Goal: Participate in discussion: Participate in discussion

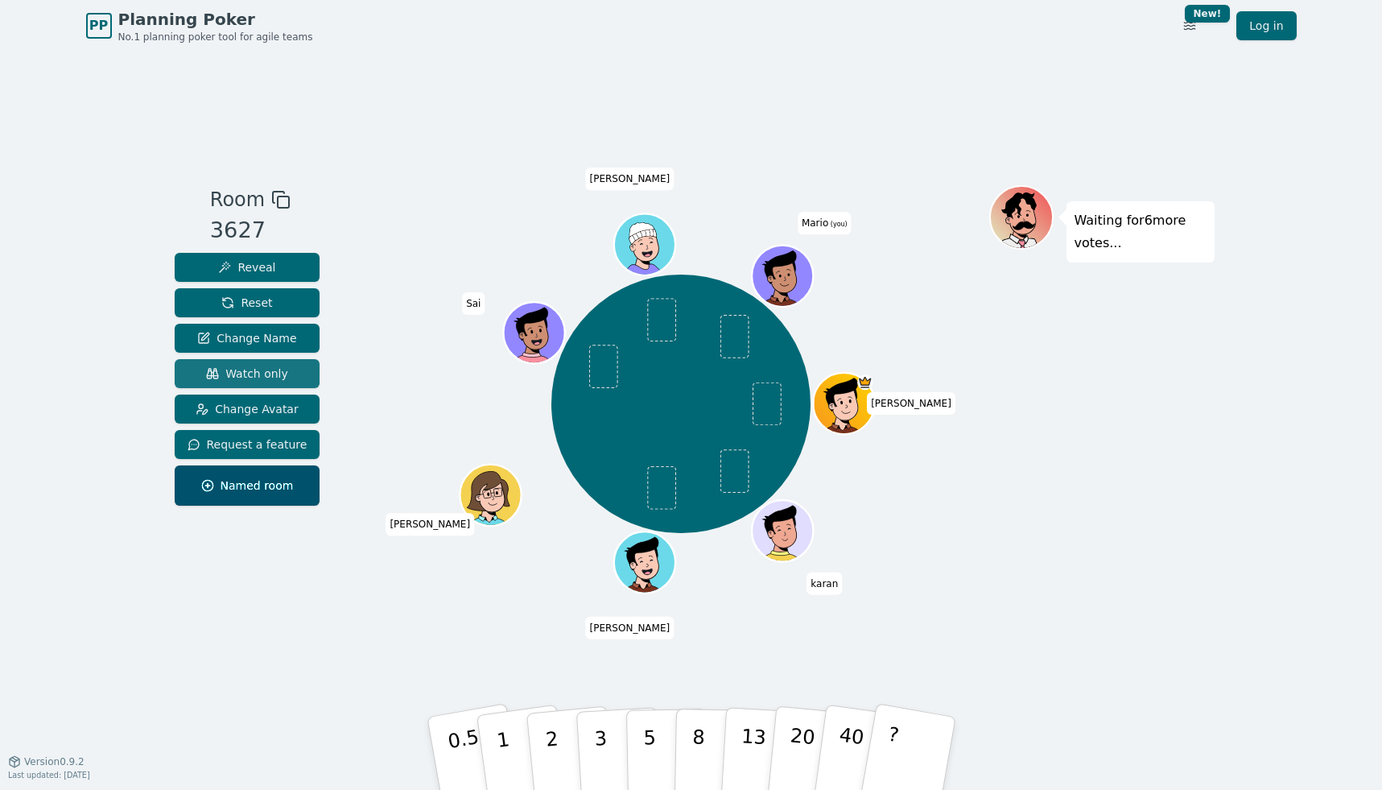
click at [254, 368] on span "Watch only" at bounding box center [247, 373] width 82 height 16
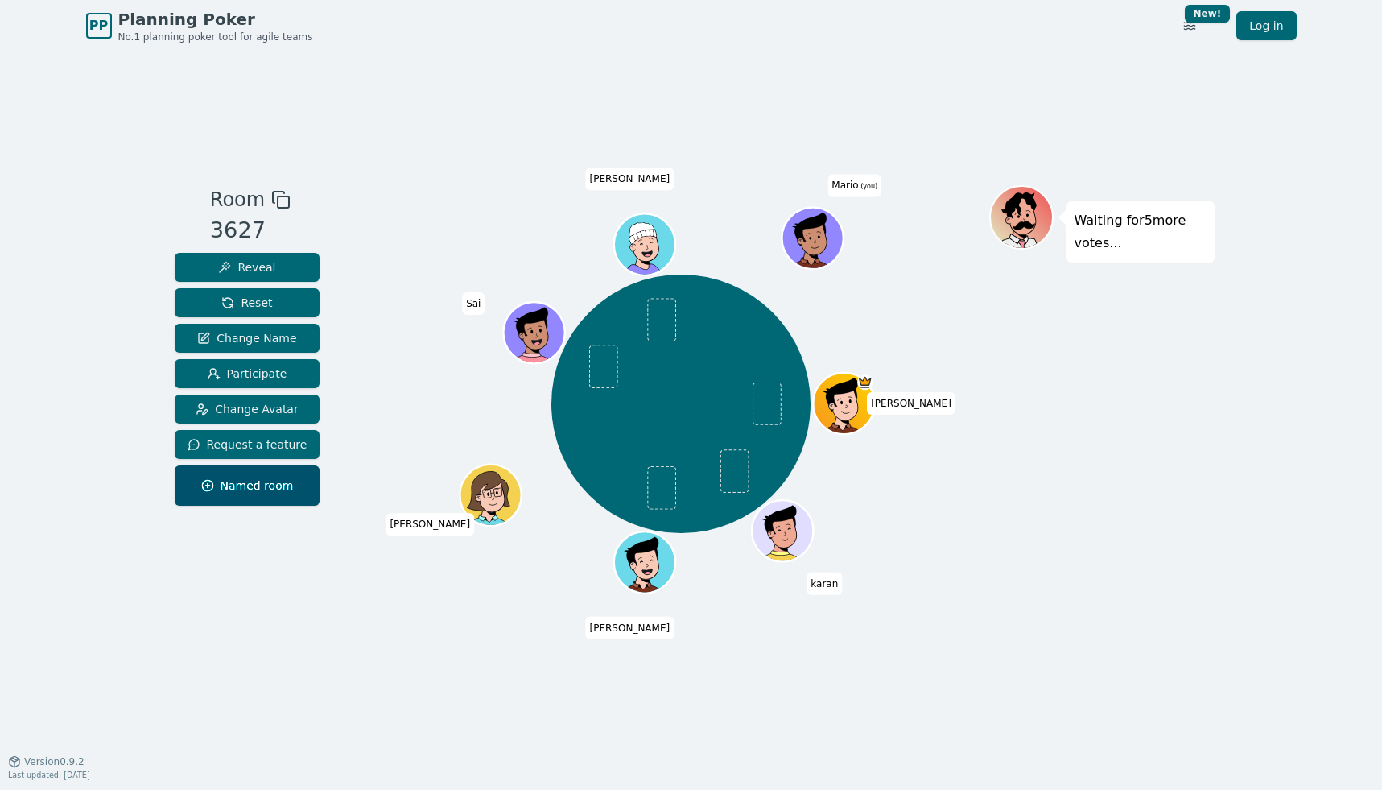
click at [105, 305] on div "PP Planning Poker No.1 planning poker tool for agile teams Toggle theme New! Lo…" at bounding box center [691, 395] width 1382 height 790
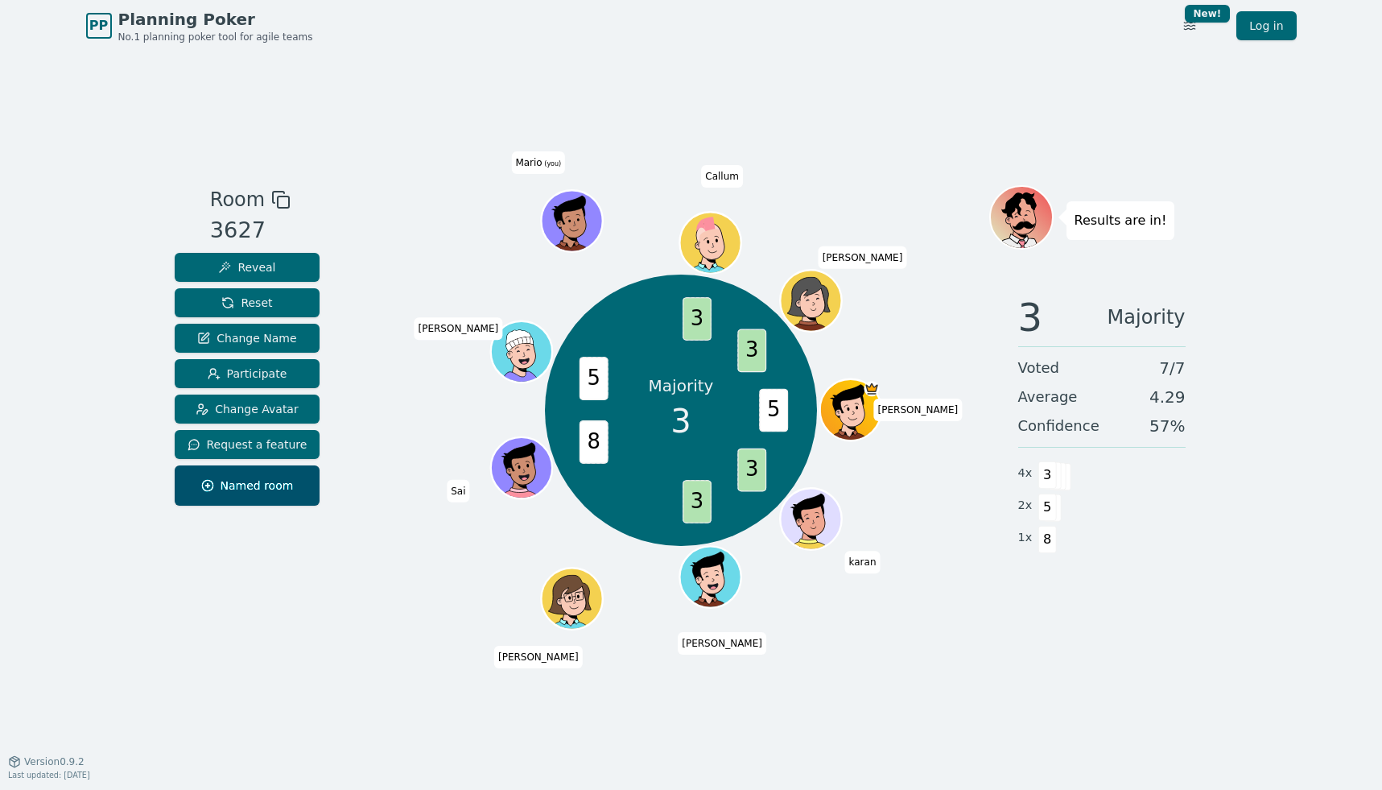
click at [920, 316] on div "Majority 3 5 3 3 8 5 3 3 [PERSON_NAME] [PERSON_NAME] Sai [PERSON_NAME] [PERSON_…" at bounding box center [681, 410] width 616 height 393
click at [1085, 589] on div "3 Majority Voted 7 / 7 Average 4.29 Confidence 57 % 4 x 3 2 x 5 1 x 8" at bounding box center [1101, 443] width 225 height 322
drag, startPoint x: 1145, startPoint y: 402, endPoint x: 1216, endPoint y: 398, distance: 70.9
click at [1208, 399] on div "3 Majority Voted 7 / 7 Average 4.29 Confidence 57 % 4 x 3 2 x 5 1 x 8" at bounding box center [1101, 443] width 225 height 322
click at [1214, 521] on div "PP Planning Poker No.1 planning poker tool for agile teams Toggle theme New! Lo…" at bounding box center [691, 395] width 1382 height 790
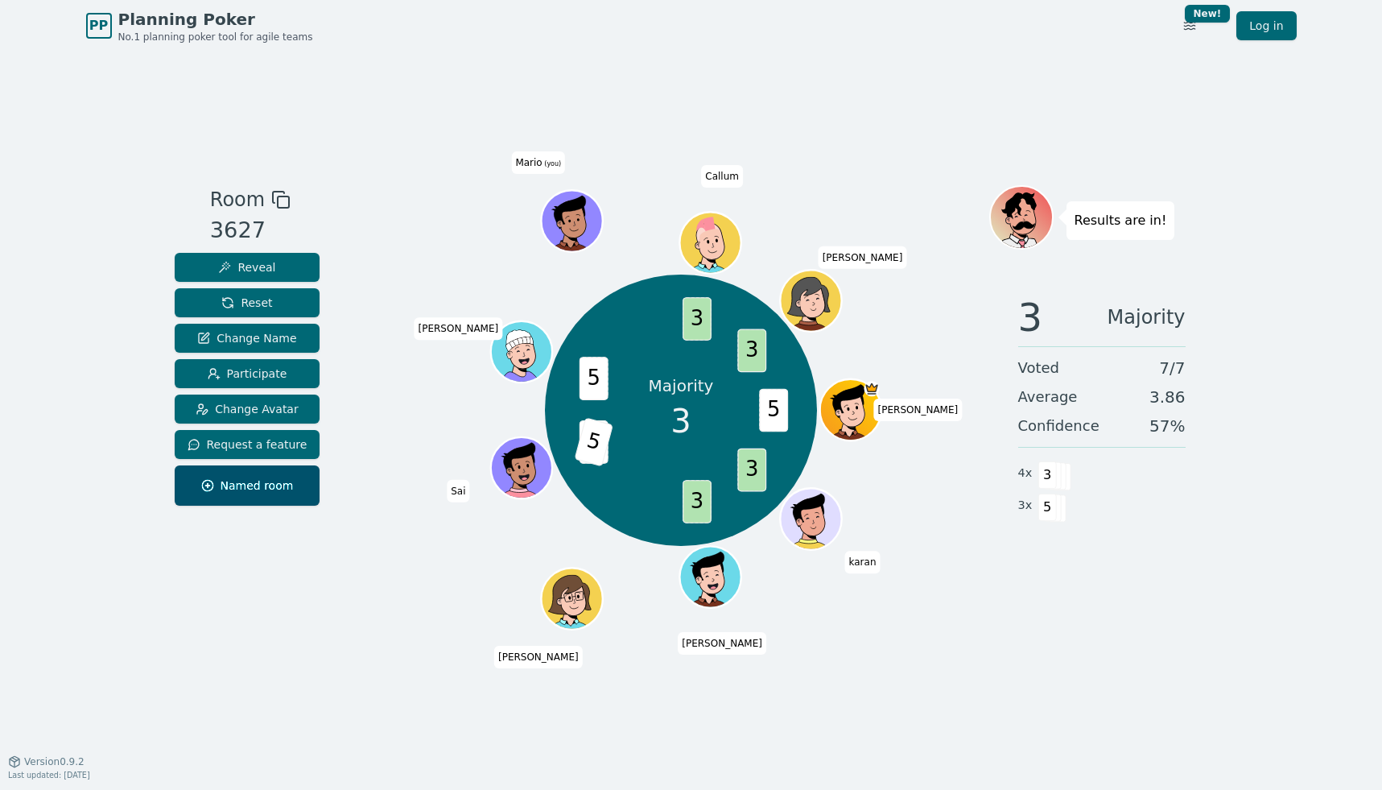
click at [975, 596] on div "Majority 3 5 3 3 8 5 5 3 3 [PERSON_NAME] [PERSON_NAME] Sai [PERSON_NAME] [PERSO…" at bounding box center [681, 410] width 616 height 393
click at [1157, 596] on div "3 Majority Voted 7 / 7 Average 3.86 Confidence 57 % 4 x 3 3 x 5" at bounding box center [1101, 443] width 225 height 322
click at [1058, 592] on div "3 Majority Voted 7 / 7 Average 3.86 Confidence 57 % 4 x 3 3 x 5" at bounding box center [1101, 443] width 225 height 322
click at [114, 161] on div "PP Planning Poker No.1 planning poker tool for agile teams Toggle theme New! Lo…" at bounding box center [691, 395] width 1382 height 790
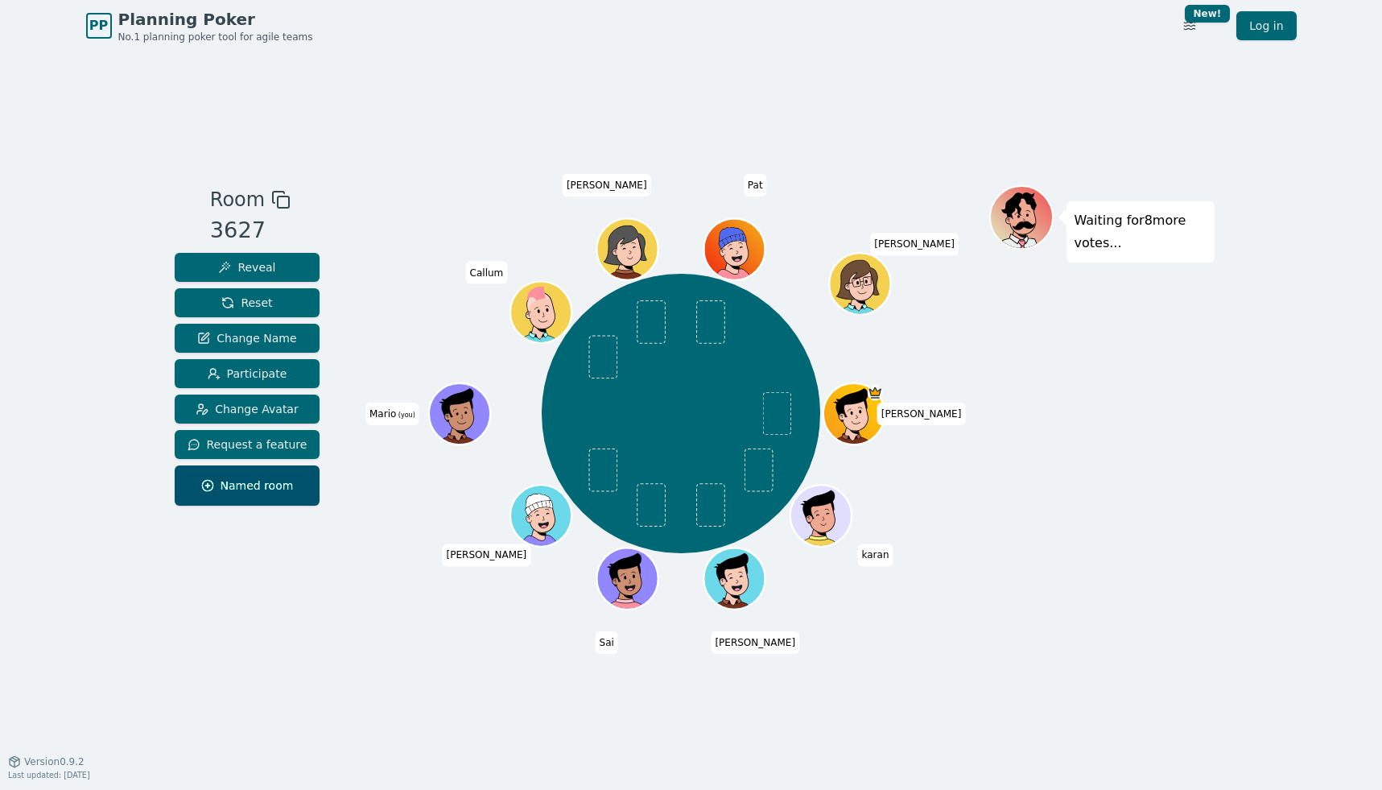
click at [465, 147] on div "Room 3627 Reveal Reset Change Name Participate Change Avatar Request a feature …" at bounding box center [691, 406] width 1046 height 709
click at [254, 276] on button "Reveal" at bounding box center [248, 267] width 146 height 29
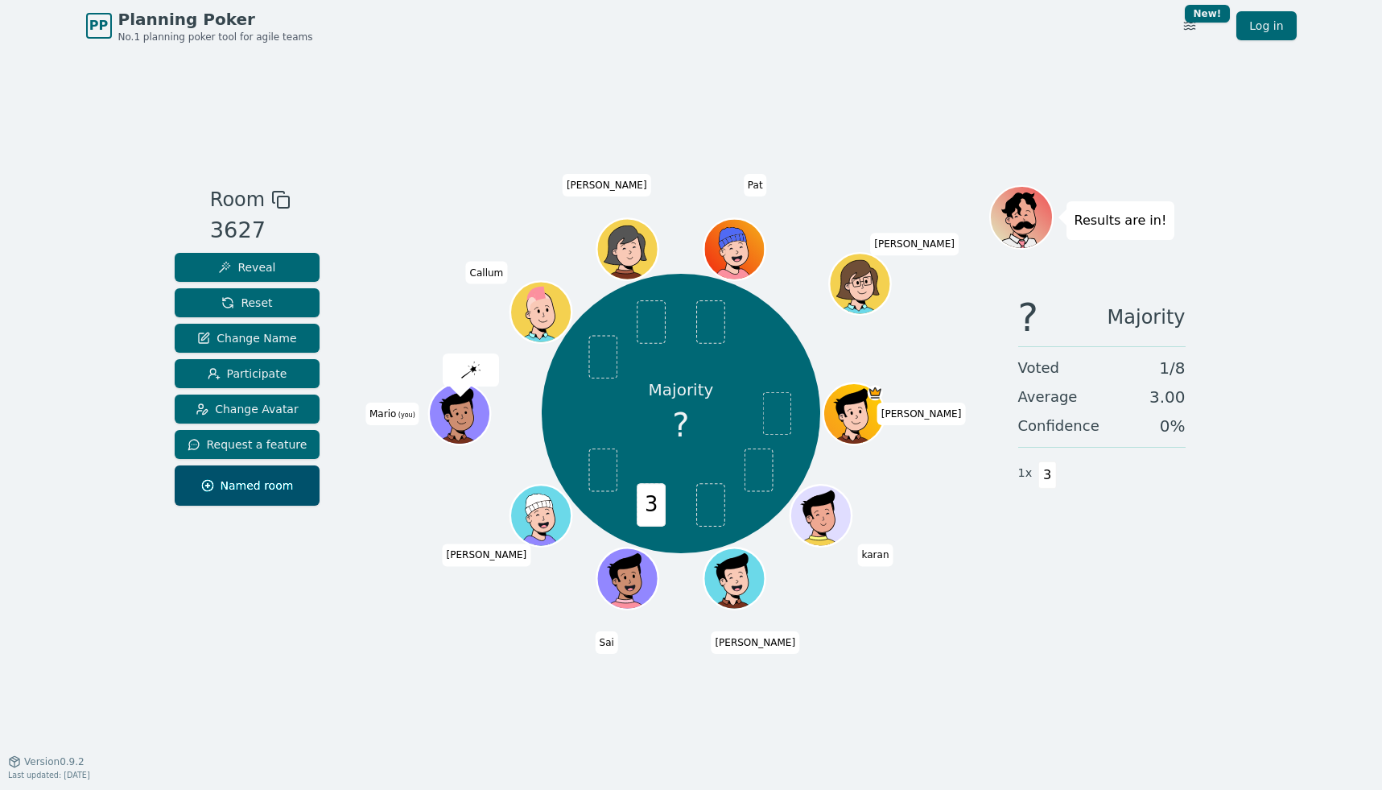
click at [204, 622] on div "Room 3627 Reveal Reset Change Name Participate Change Avatar Request a feature …" at bounding box center [247, 406] width 159 height 443
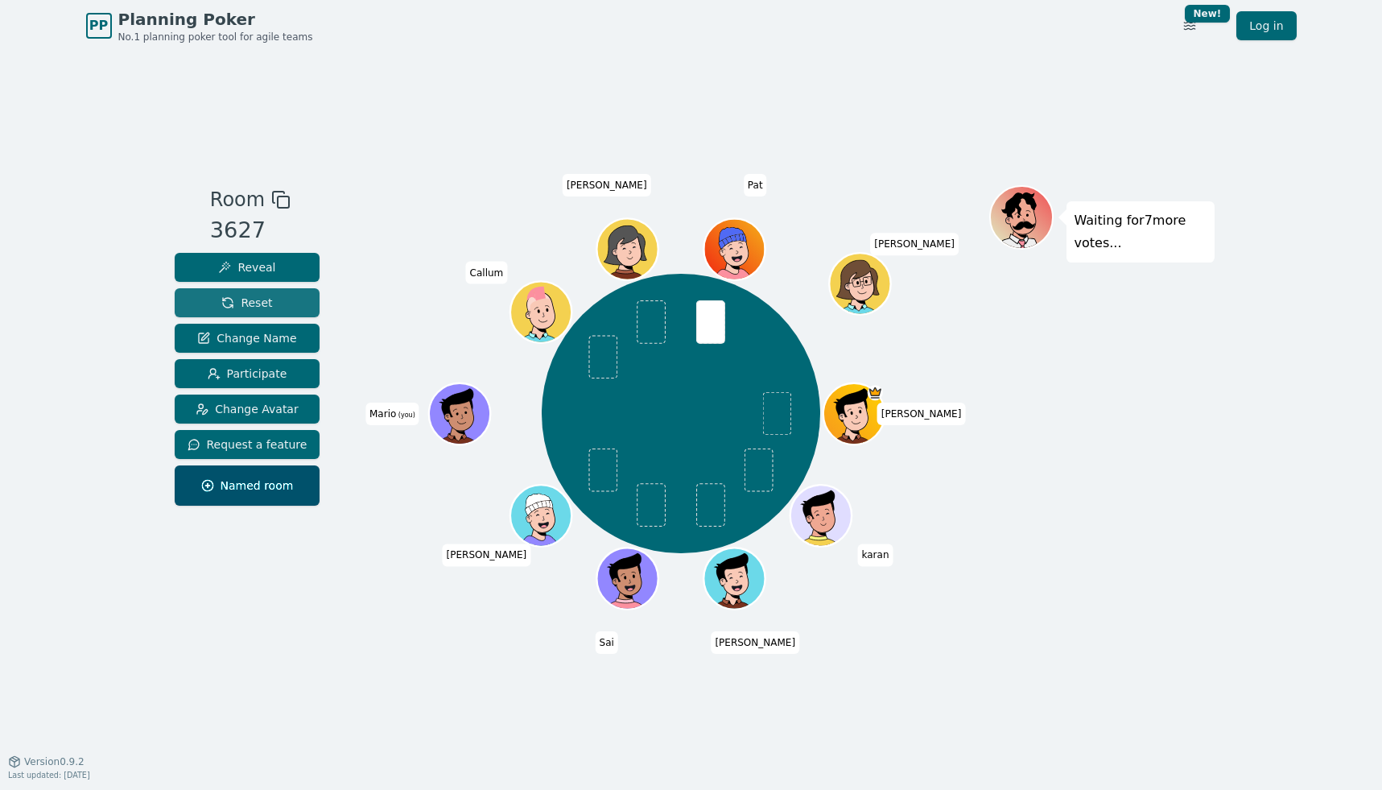
click at [274, 309] on button "Reset" at bounding box center [248, 302] width 146 height 29
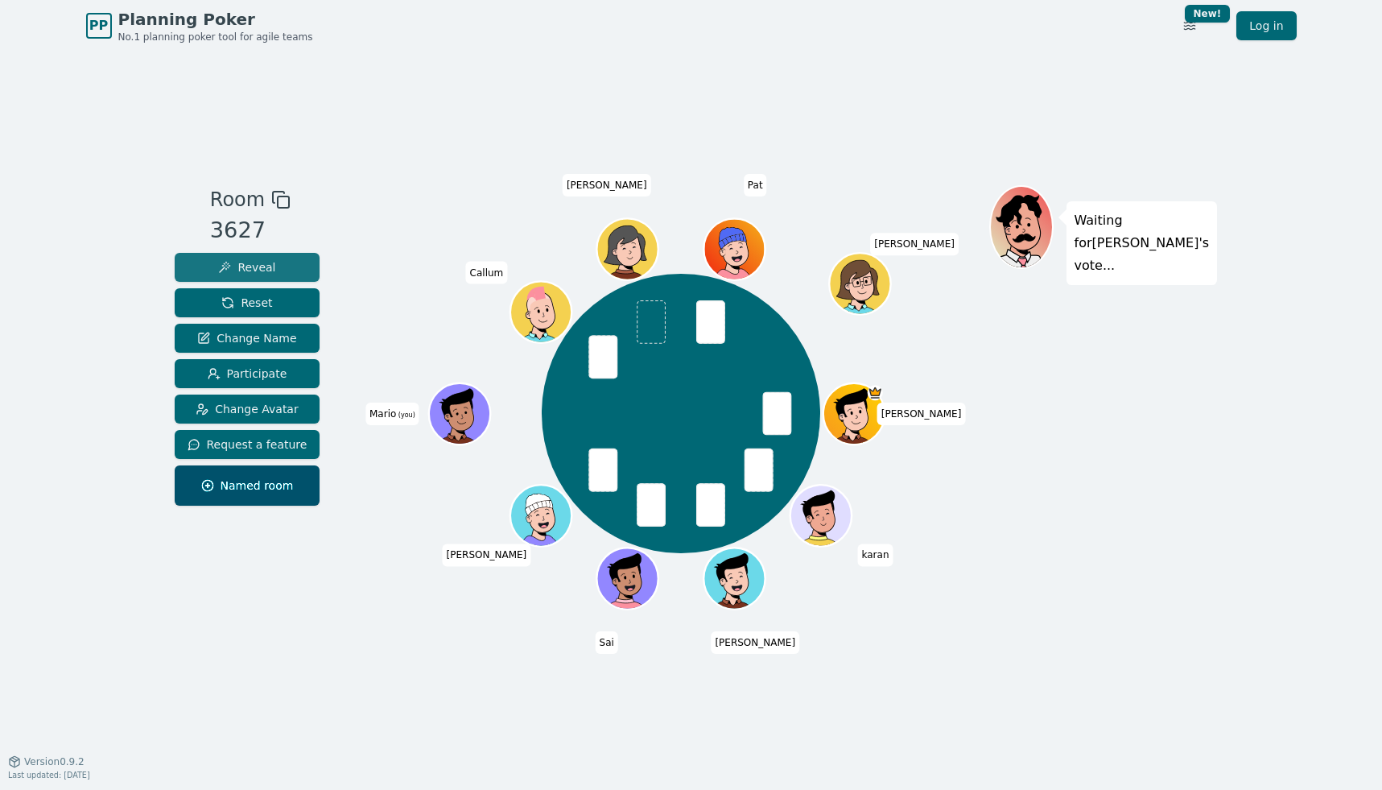
click at [271, 265] on button "Reveal" at bounding box center [248, 267] width 146 height 29
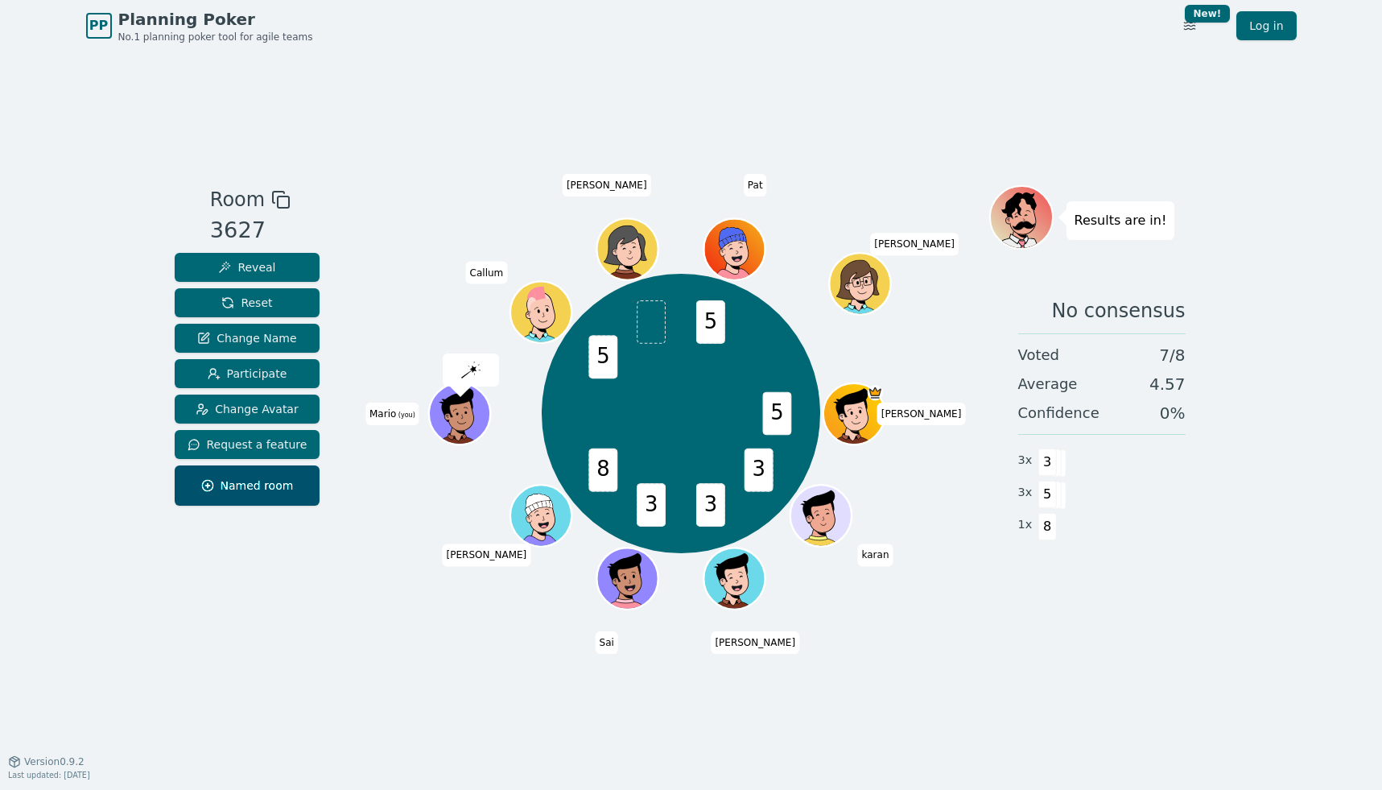
click at [1174, 577] on div "No consensus Voted 7 / 8 Average 4.57 Confidence 0 % 3 x 3 3 x 5 1 x 8" at bounding box center [1101, 443] width 225 height 322
click at [1148, 604] on div "Results are in! No consensus Voted 7 / 8 Average 4.57 Confidence 0 % 3 x 3 3 x …" at bounding box center [1101, 406] width 225 height 443
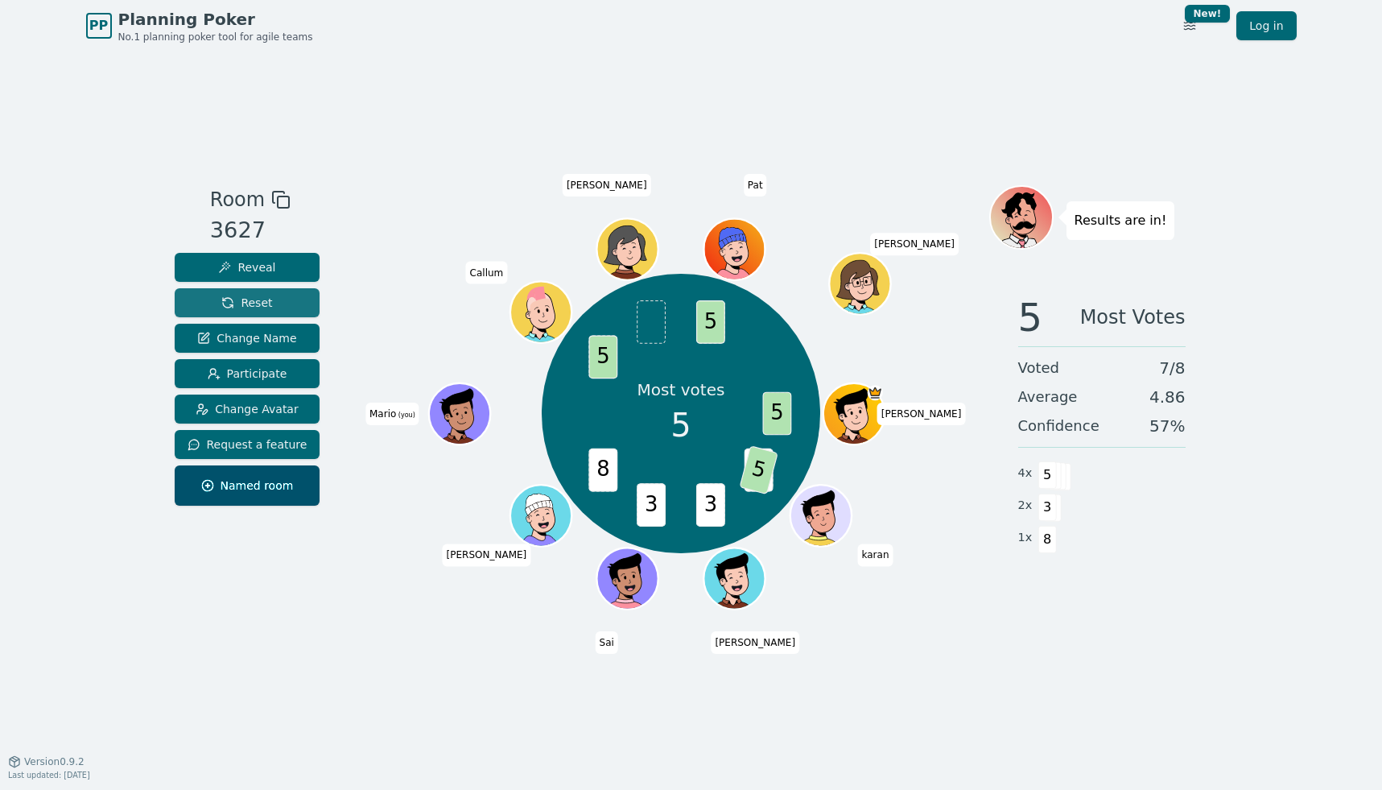
click at [271, 295] on button "Reset" at bounding box center [248, 302] width 146 height 29
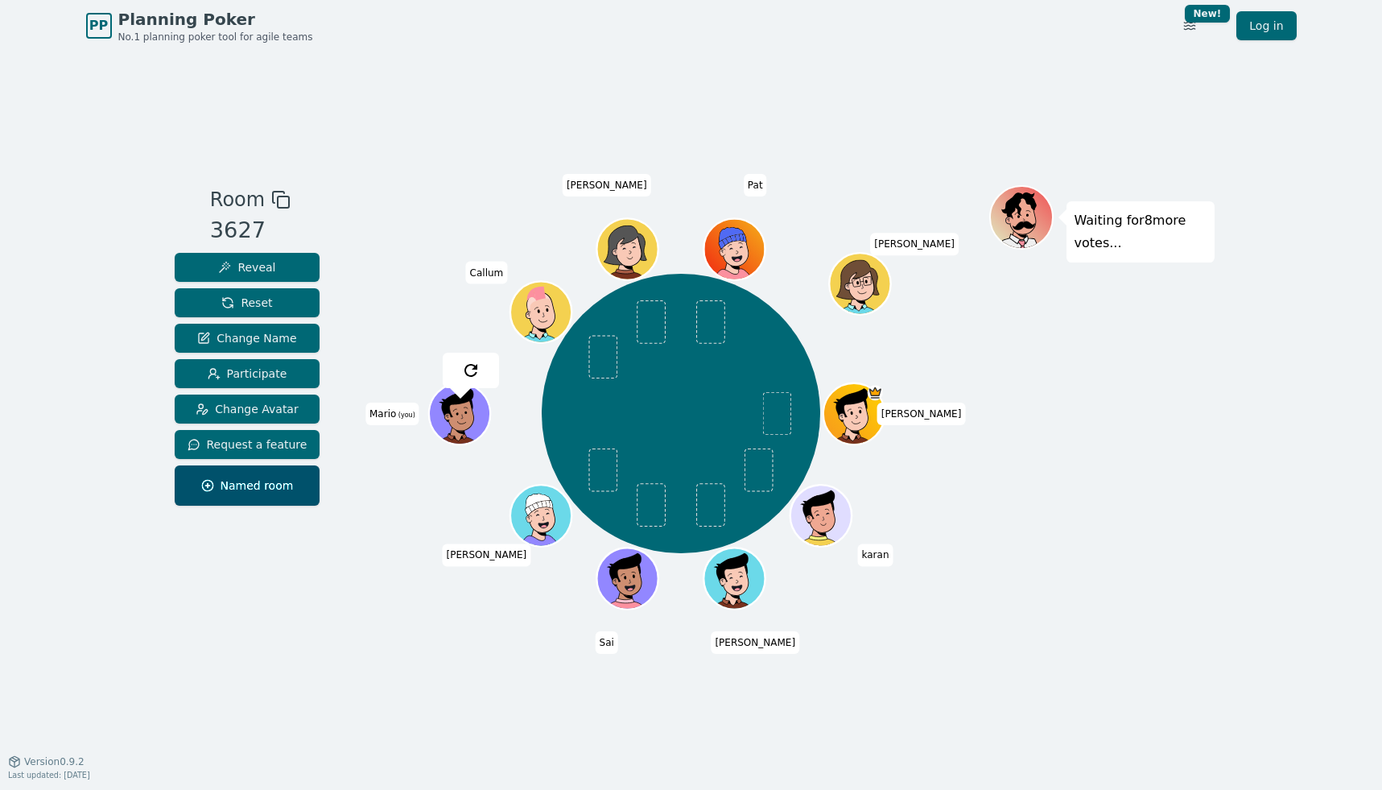
click at [449, 178] on div "Room 3627 Reveal Reset Change Name Participate Change Avatar Request a feature …" at bounding box center [691, 406] width 1046 height 709
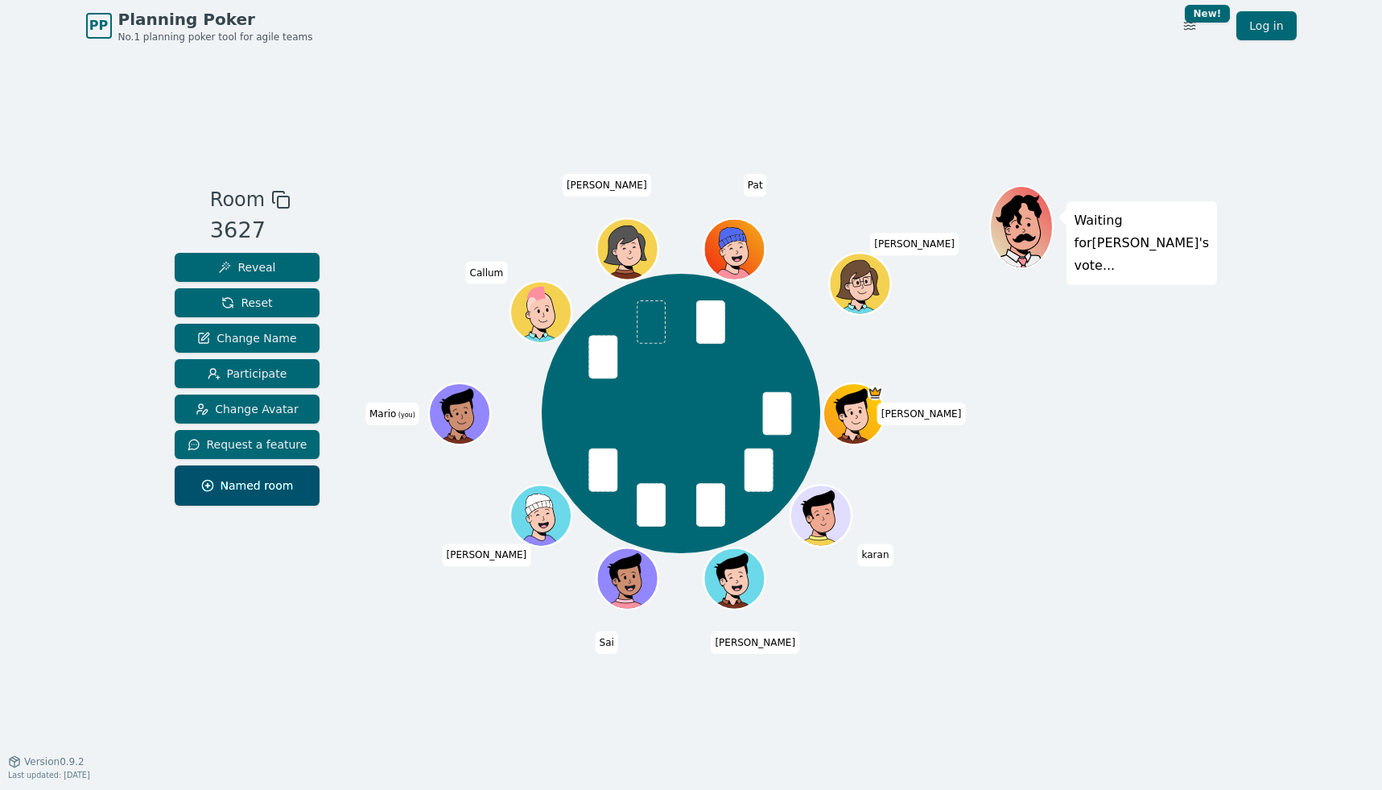
click at [423, 178] on div "Room 3627 Reveal Reset Change Name Participate Change Avatar Request a feature …" at bounding box center [691, 406] width 1046 height 709
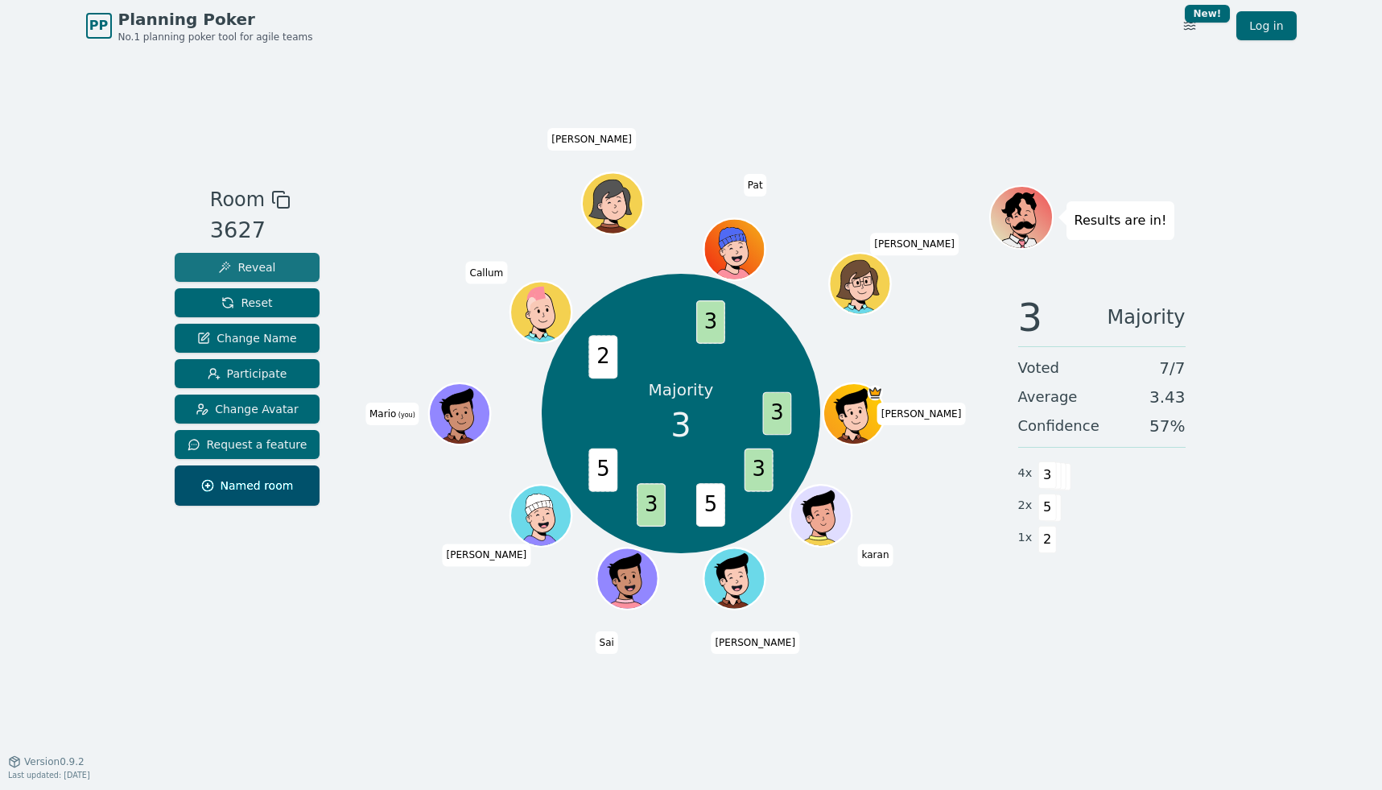
click at [233, 262] on span "Reveal" at bounding box center [246, 267] width 57 height 16
click at [280, 320] on div "Reveal Reset Change Name Participate Change Avatar Request a feature Named room" at bounding box center [248, 379] width 146 height 253
click at [281, 308] on button "Reset" at bounding box center [248, 302] width 146 height 29
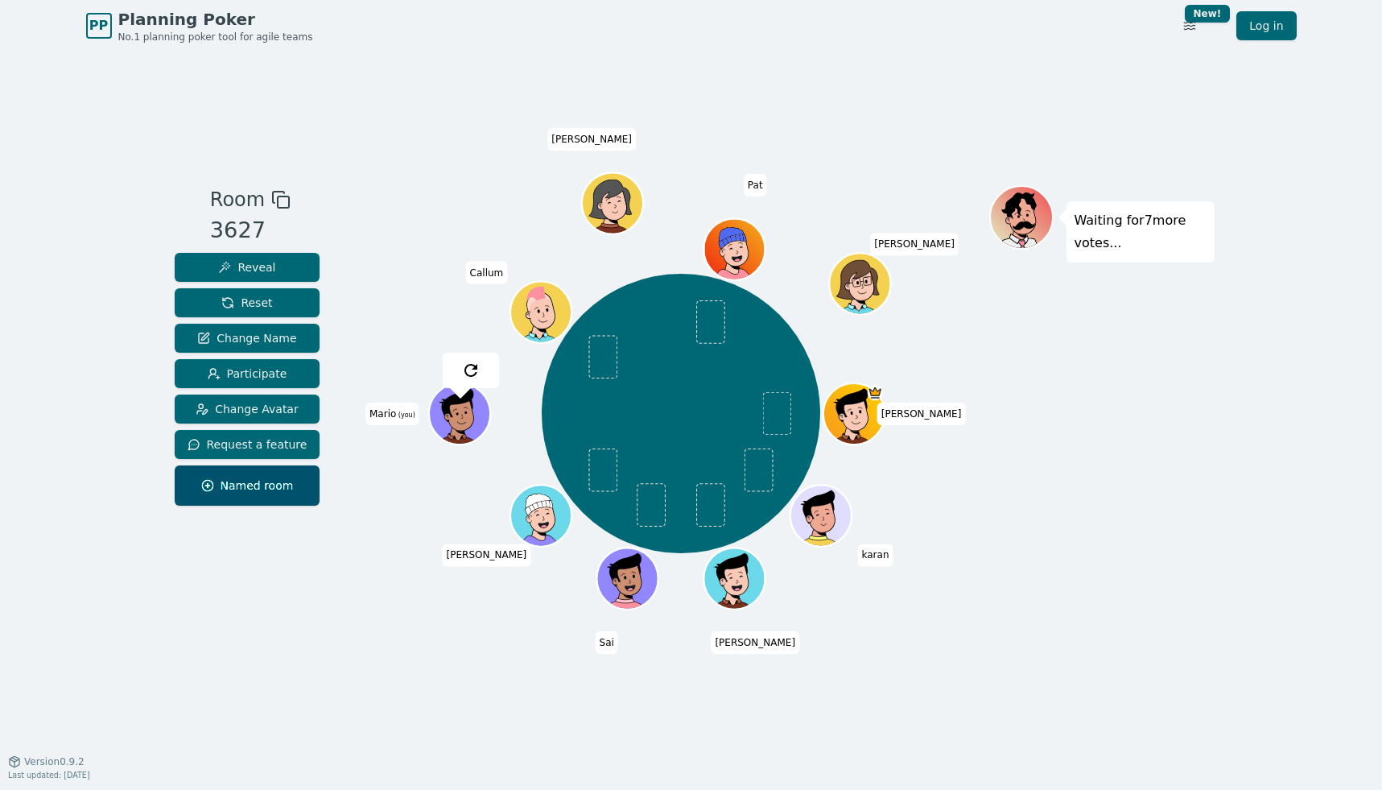
click at [390, 149] on div "Room 3627 Reveal Reset Change Name Participate Change Avatar Request a feature …" at bounding box center [691, 406] width 1046 height 709
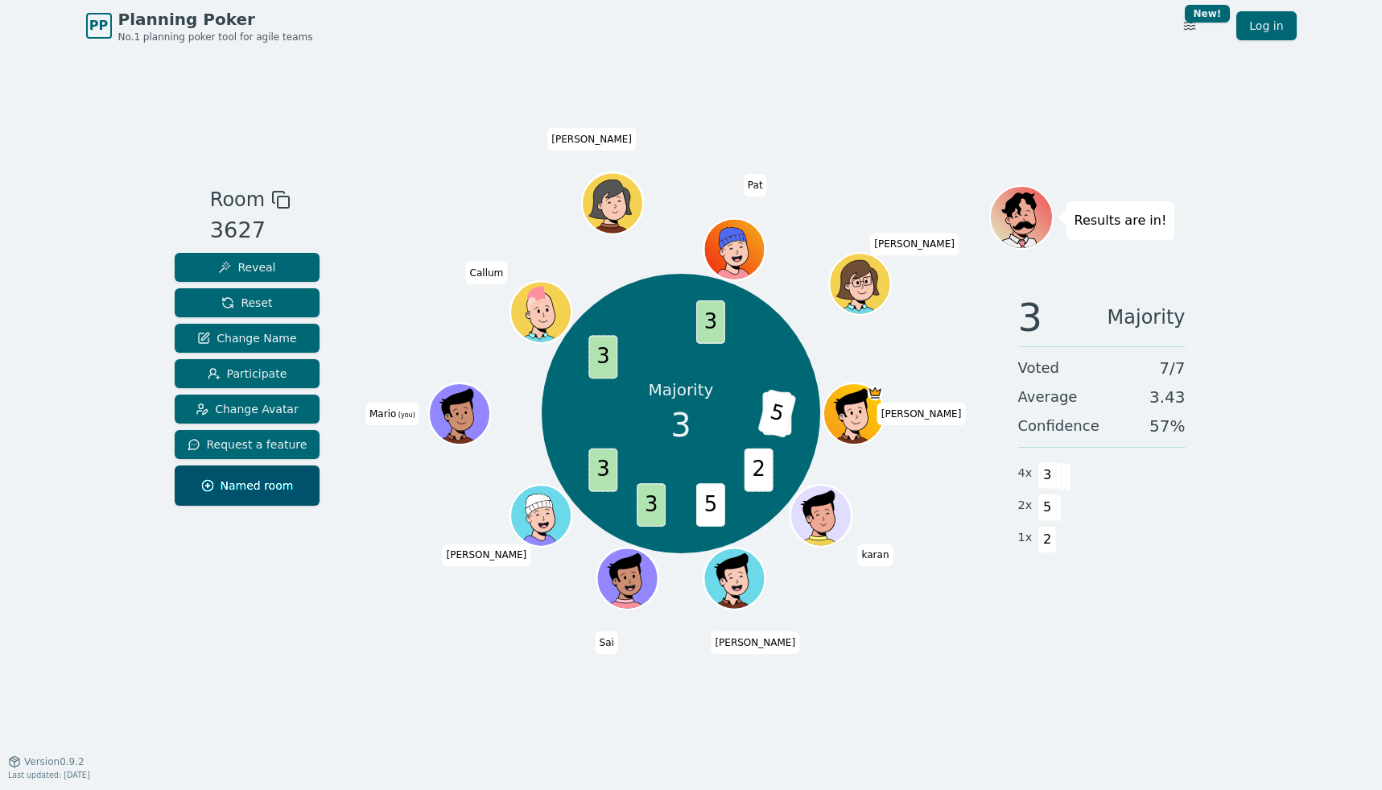
click at [340, 673] on div "Room 3627 Reveal Reset Change Name Participate Change Avatar Request a feature …" at bounding box center [691, 406] width 1046 height 709
click at [1112, 641] on div "Room 3627 Reveal Reset Change Name Participate Change Avatar Request a feature …" at bounding box center [691, 406] width 1046 height 709
drag, startPoint x: 1022, startPoint y: 477, endPoint x: 1072, endPoint y: 480, distance: 50.0
click at [1071, 480] on div "4 x 5" at bounding box center [1101, 473] width 167 height 32
click at [1140, 488] on div "4 x 5" at bounding box center [1101, 473] width 167 height 32
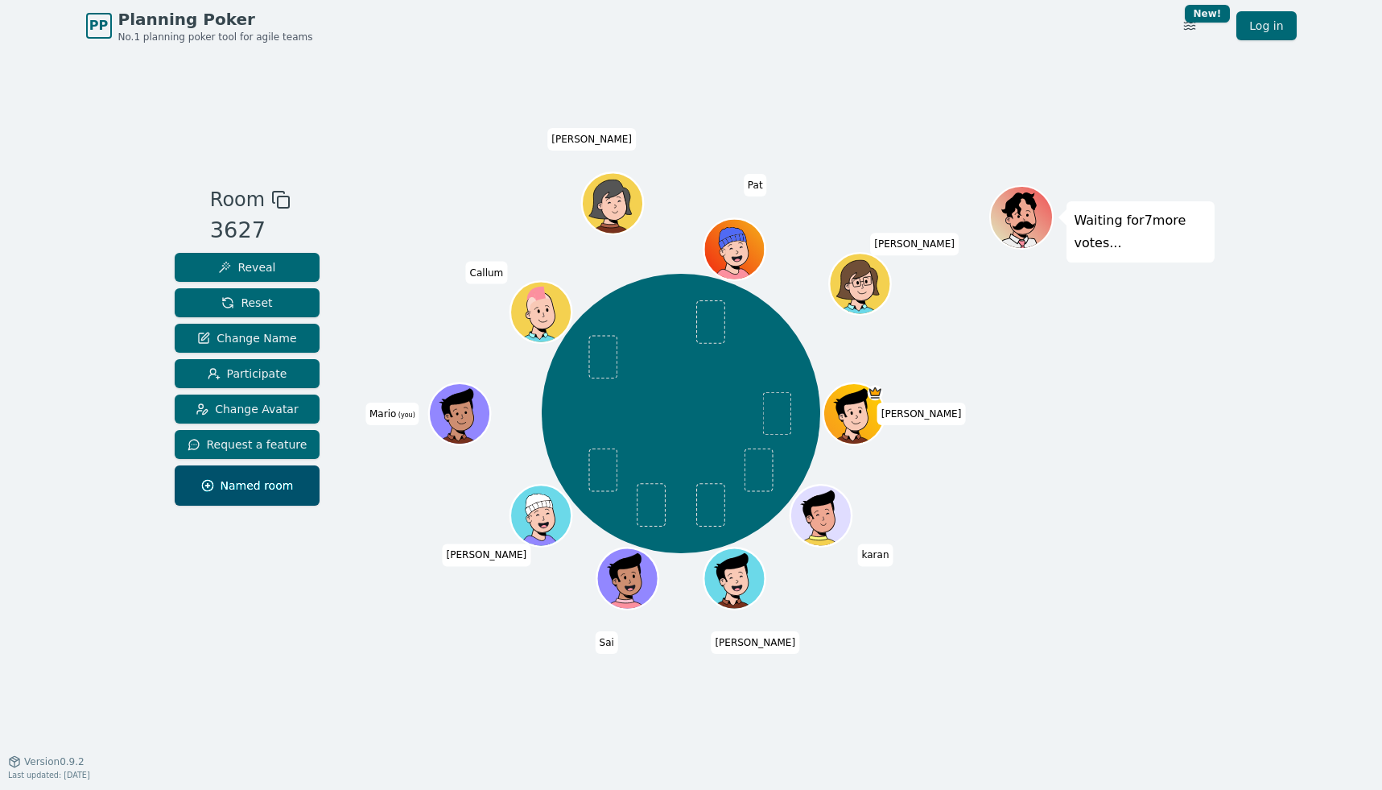
click at [328, 583] on div "Room 3627 Reveal Reset Change Name Participate Change Avatar Request a feature …" at bounding box center [691, 406] width 1046 height 443
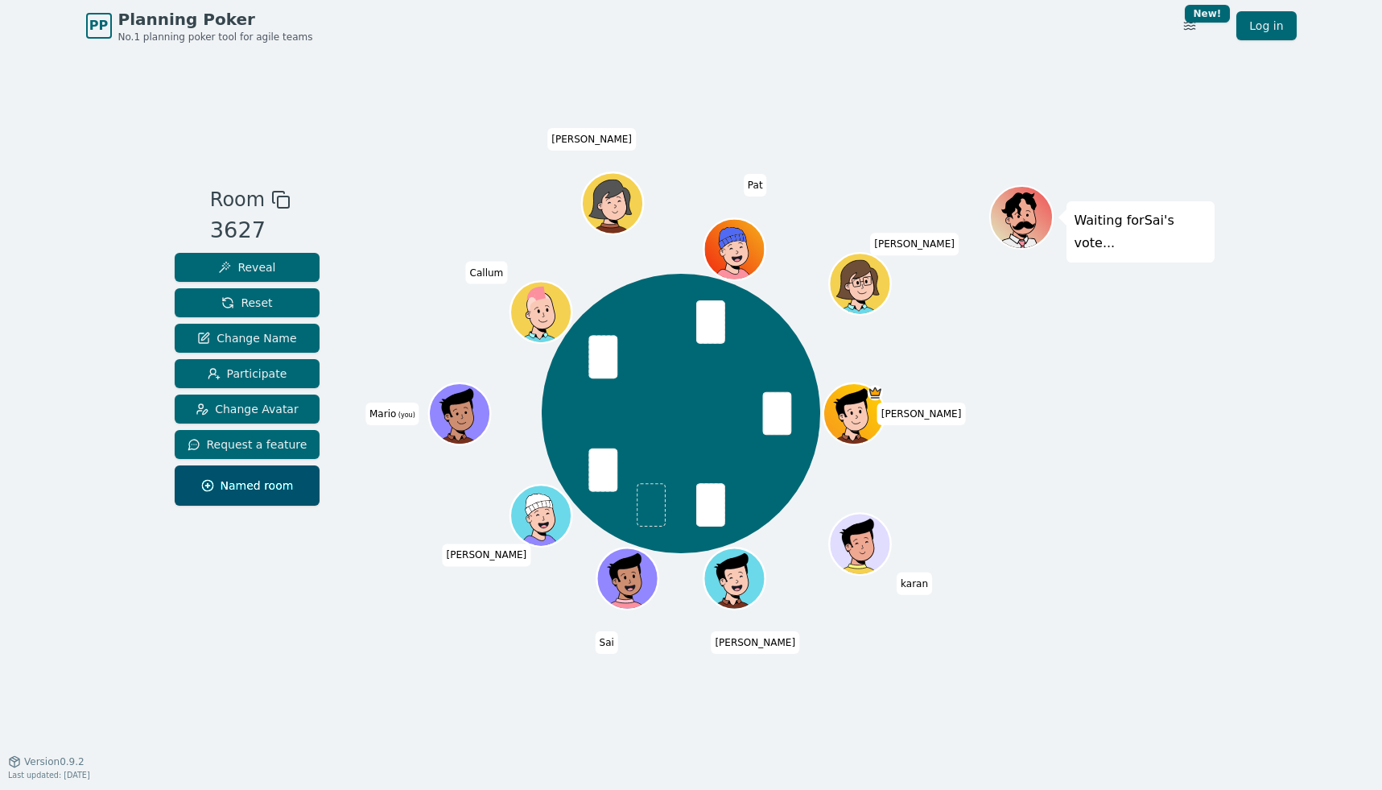
click at [286, 578] on div "Room 3627 Reveal Reset Change Name Participate Change Avatar Request a feature …" at bounding box center [247, 406] width 159 height 443
click at [267, 265] on span "Reveal" at bounding box center [246, 267] width 57 height 16
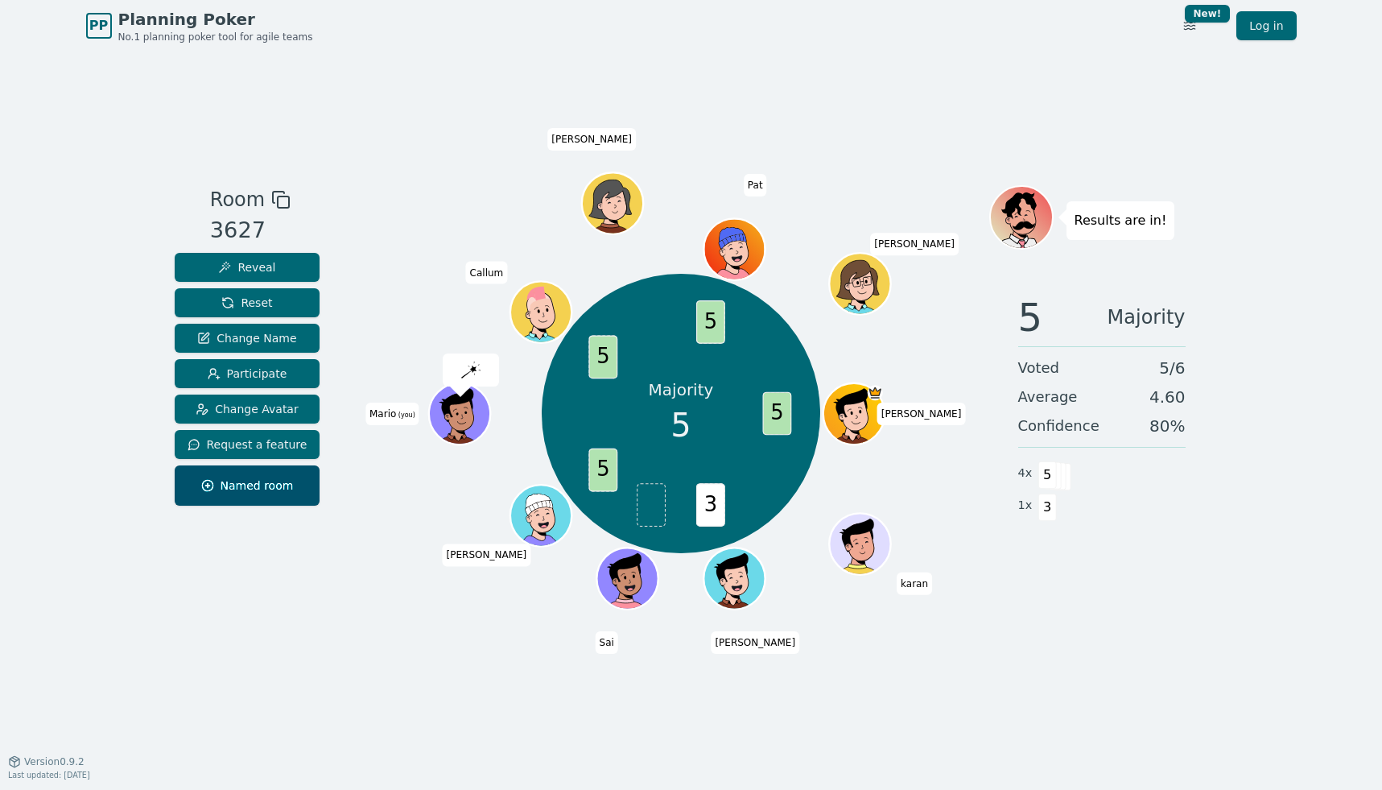
click at [1252, 600] on div "PP Planning Poker No.1 planning poker tool for agile teams Toggle theme New! Lo…" at bounding box center [691, 395] width 1382 height 790
click at [1211, 588] on div "5 Majority Voted 5 / 6 Average 4.60 Confidence 80 % 4 x 5 1 x 3" at bounding box center [1101, 443] width 225 height 322
click at [1099, 593] on div "5 Majority Voted 5 / 6 Average 5.00 Confidence 100 % 5 x 5" at bounding box center [1101, 443] width 225 height 322
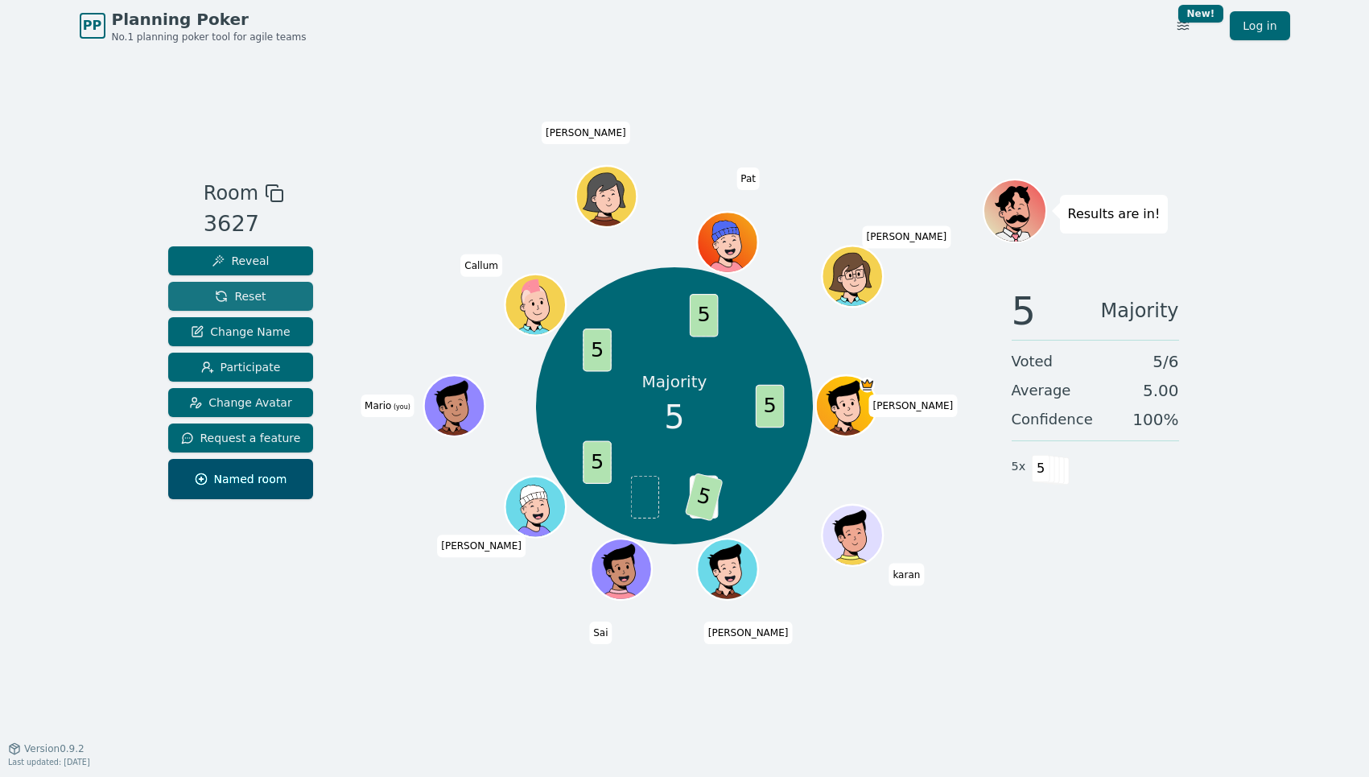
click at [264, 299] on button "Reset" at bounding box center [241, 296] width 146 height 29
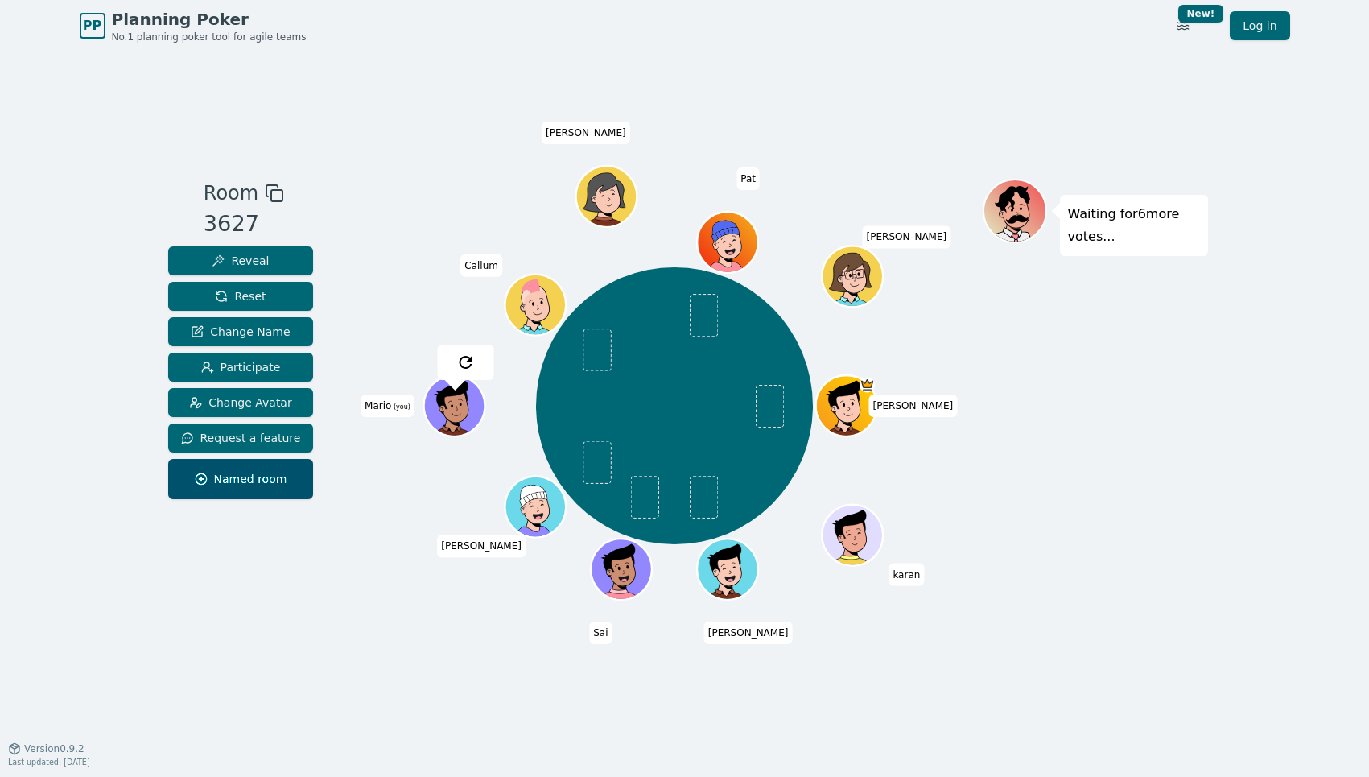
click at [454, 140] on div "Room 3627 Reveal Reset Change Name Participate Change Avatar Request a feature …" at bounding box center [685, 400] width 1046 height 696
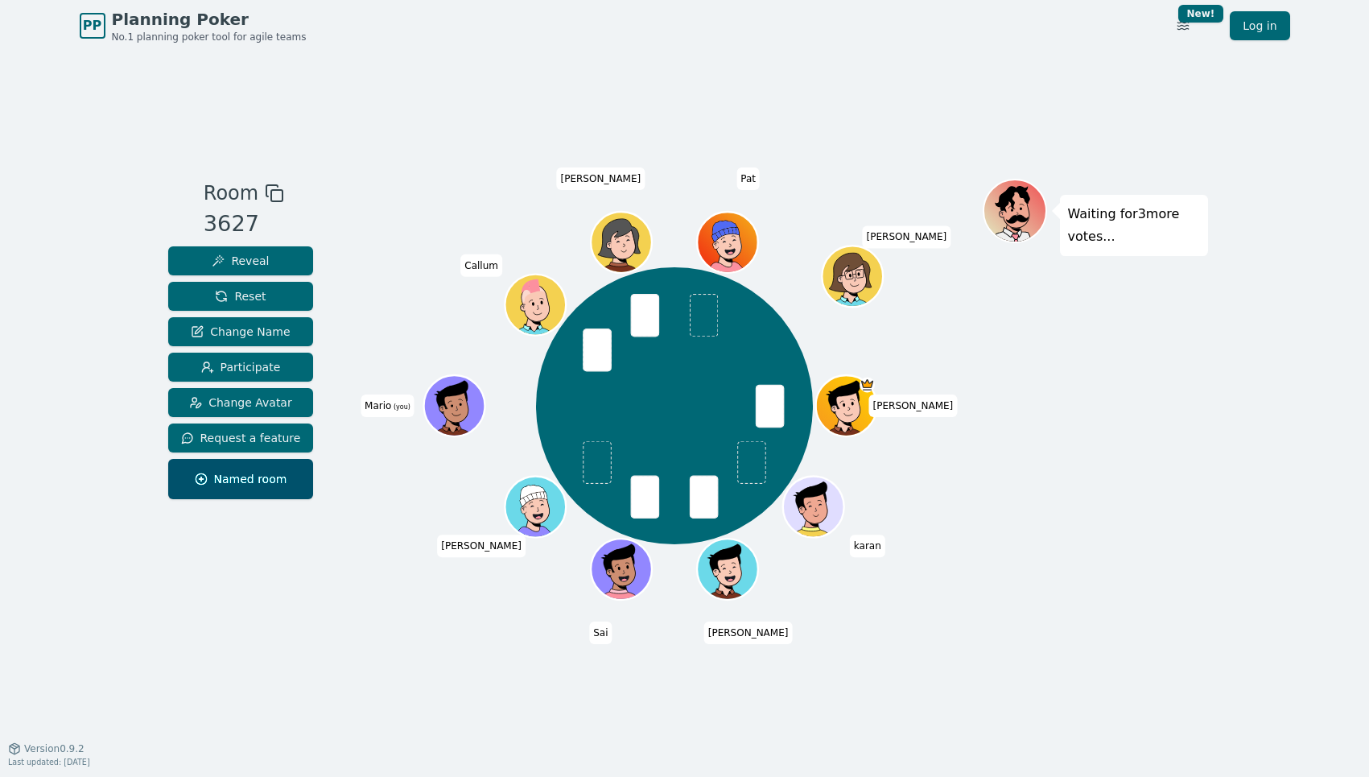
click at [403, 258] on div "[PERSON_NAME] [PERSON_NAME] [PERSON_NAME] [PERSON_NAME] (you) [PERSON_NAME] [PE…" at bounding box center [675, 407] width 616 height 398
click at [285, 255] on button "Reveal" at bounding box center [241, 260] width 146 height 29
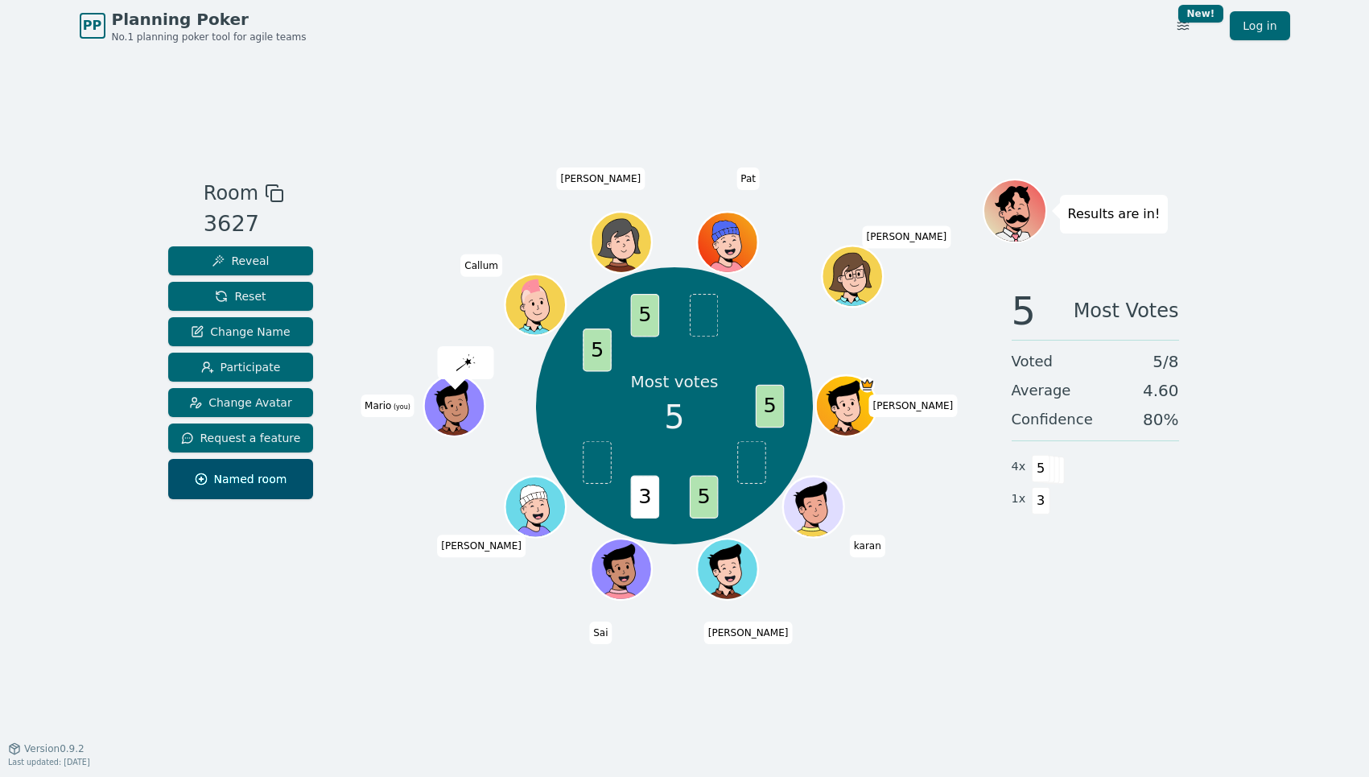
click at [1188, 630] on div "Room 3627 Reveal Reset Change Name Participate Change Avatar Request a feature …" at bounding box center [685, 400] width 1046 height 696
click at [1171, 621] on div "Room 3627 Reveal Reset Change Name Participate Change Avatar Request a feature …" at bounding box center [685, 400] width 1046 height 696
click at [1109, 686] on div "Room 3627 Reveal Reset Change Name Participate Change Avatar Request a feature …" at bounding box center [685, 400] width 1046 height 696
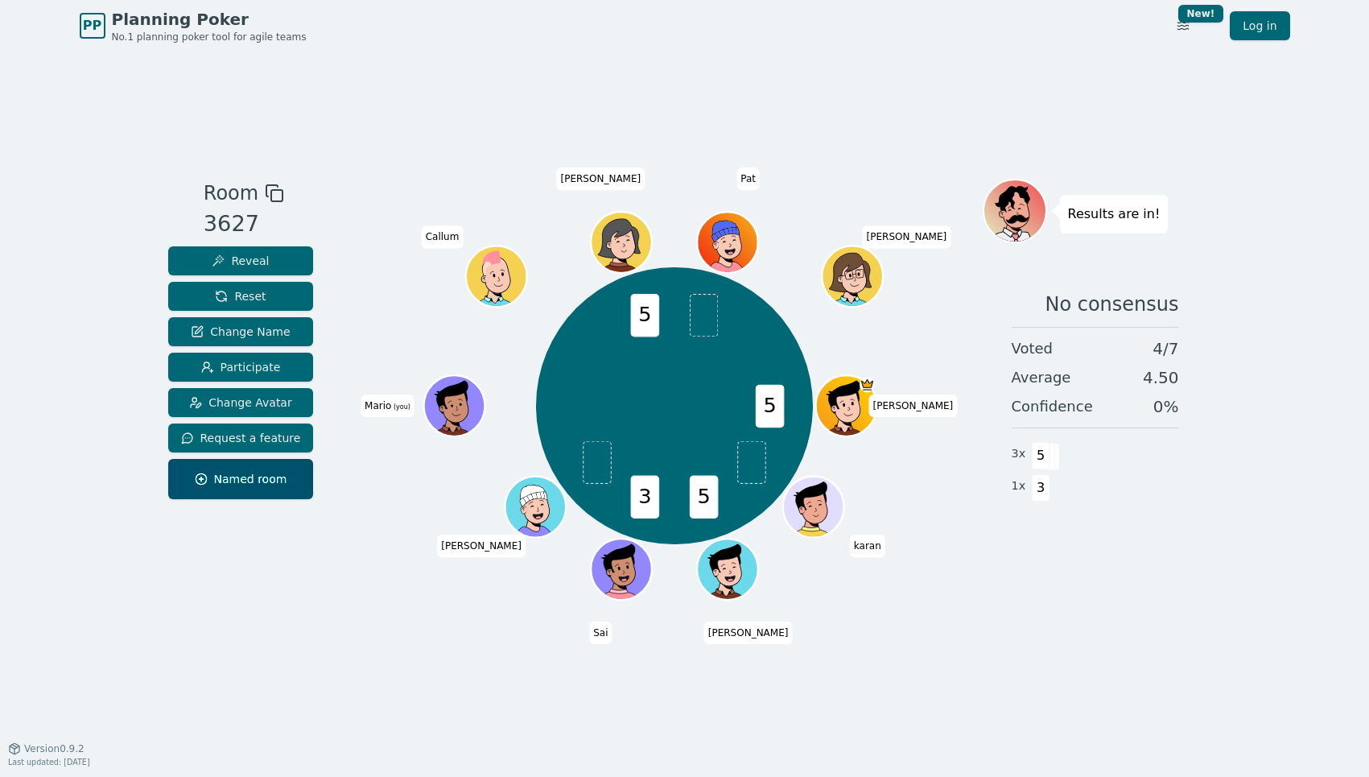
click at [280, 617] on div "Room 3627 Reveal Reset Change Name Participate Change Avatar Request a feature …" at bounding box center [241, 400] width 159 height 443
click at [192, 299] on button "Reset" at bounding box center [241, 296] width 146 height 29
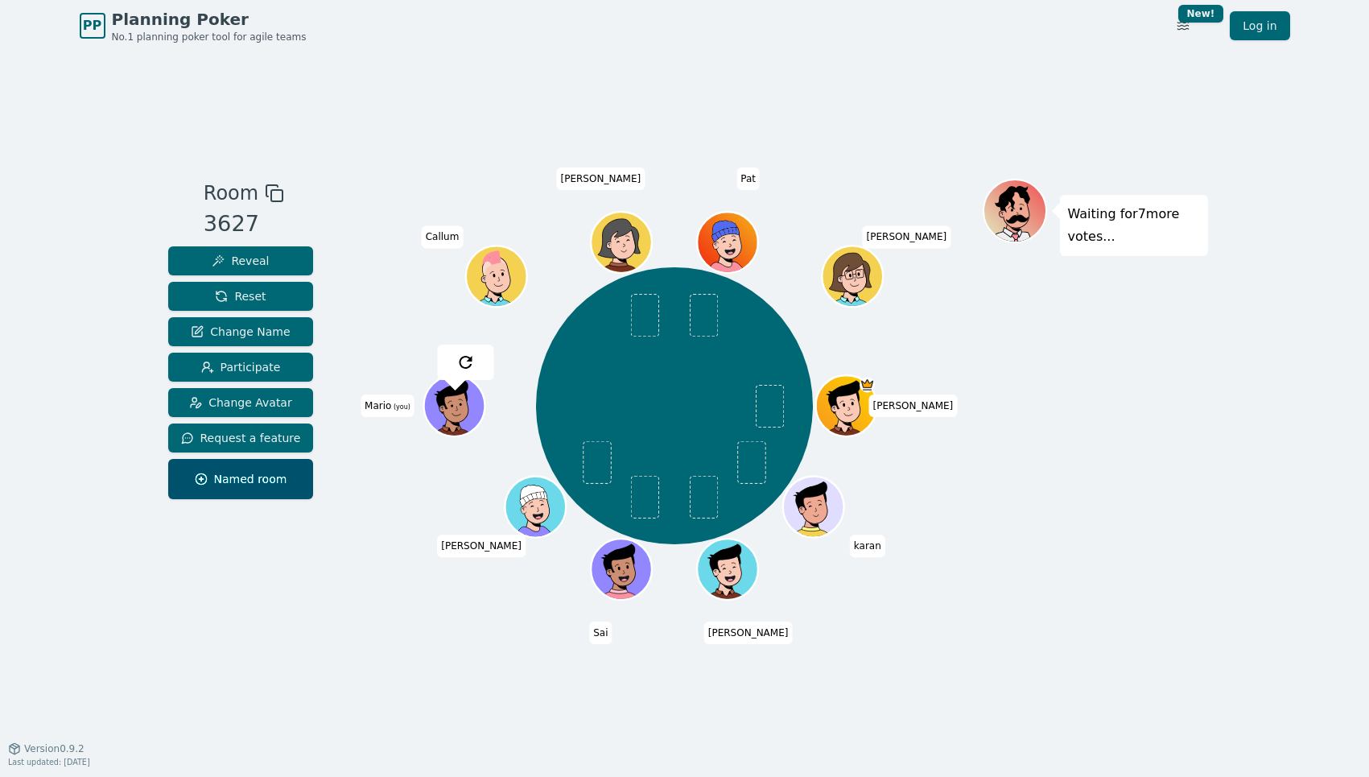
click at [301, 88] on div "Room 3627 Reveal Reset Change Name Participate Change Avatar Request a feature …" at bounding box center [685, 400] width 1046 height 696
click at [432, 106] on div "Room 3627 Reveal Reset Change Name Participate Change Avatar Request a feature …" at bounding box center [685, 400] width 1046 height 696
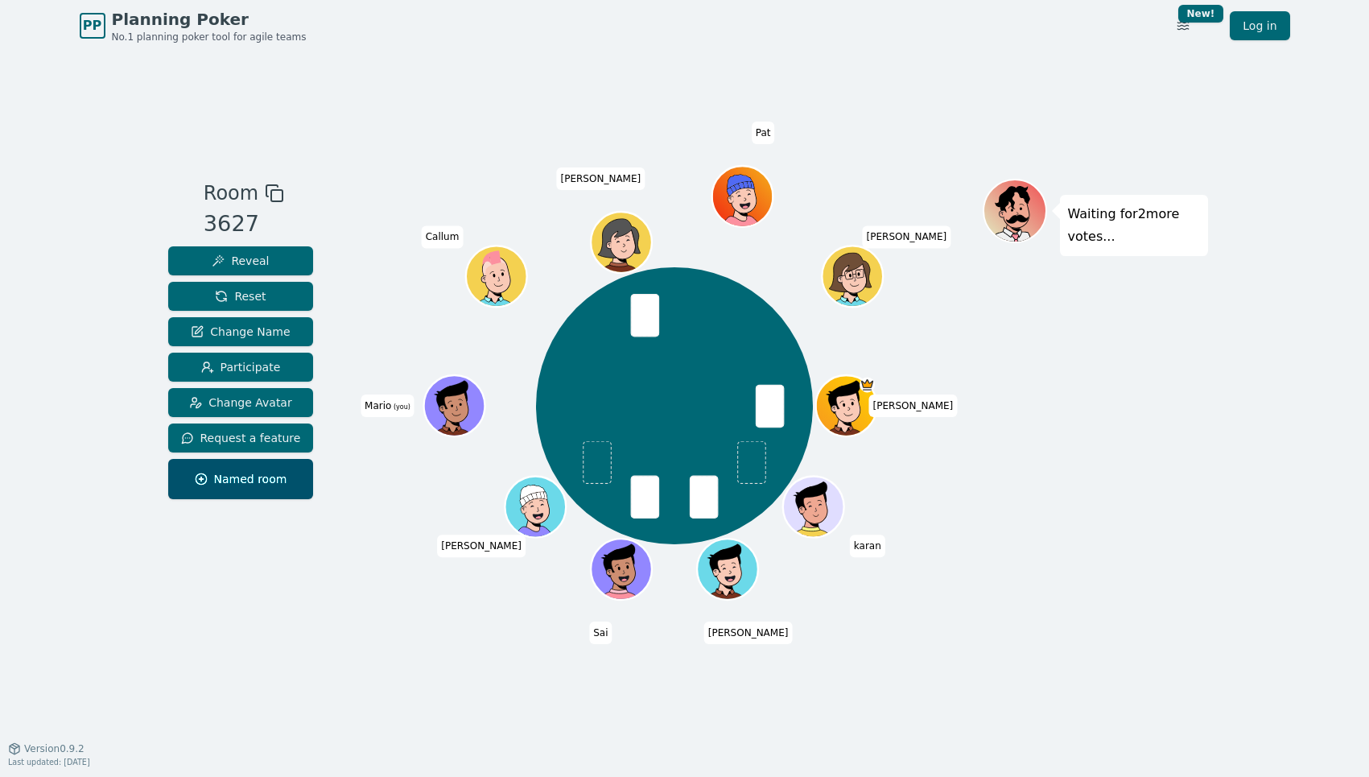
click at [538, 81] on div "Room 3627 Reveal Reset Change Name Participate Change Avatar Request a feature …" at bounding box center [685, 400] width 1046 height 696
click at [273, 259] on button "Reveal" at bounding box center [241, 260] width 146 height 29
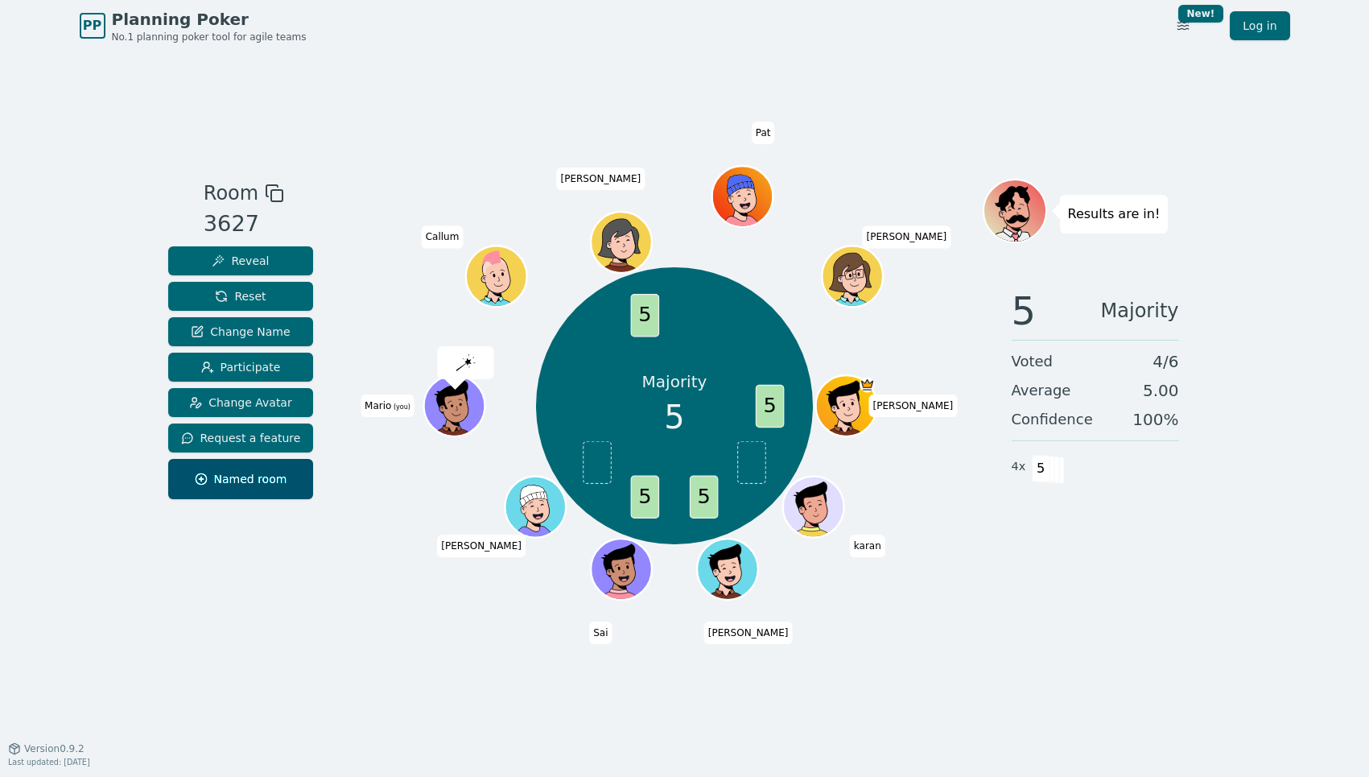
click at [393, 68] on div "Room 3627 Reveal Reset Change Name Participate Change Avatar Request a feature …" at bounding box center [685, 400] width 1046 height 696
